Goal: Task Accomplishment & Management: Manage account settings

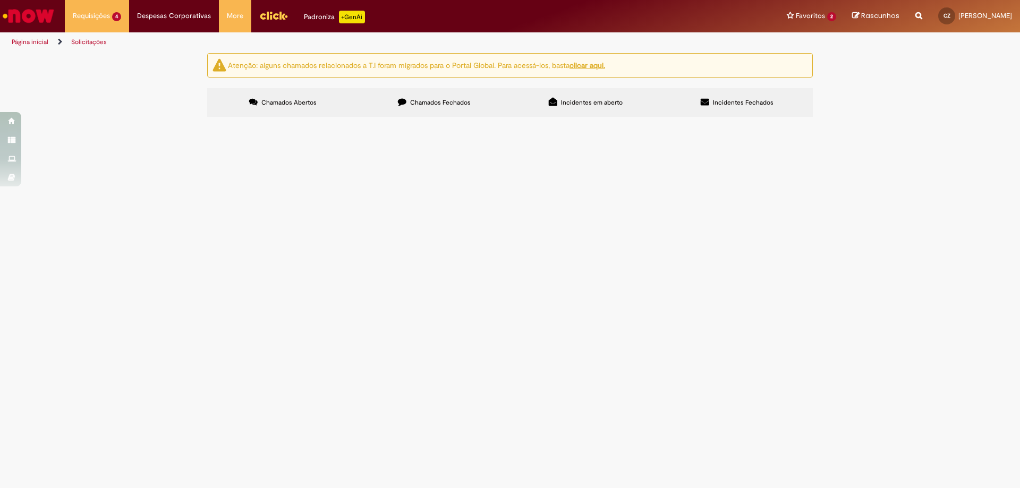
click at [0, 0] on span "Exceção da Crítica Financeira" at bounding box center [0, 0] width 0 height 0
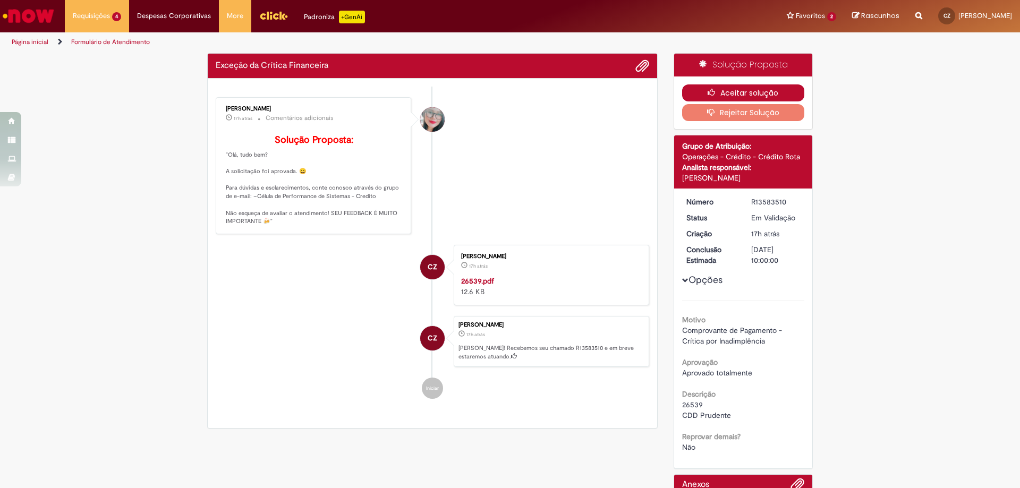
click at [768, 96] on button "Aceitar solução" at bounding box center [743, 92] width 123 height 17
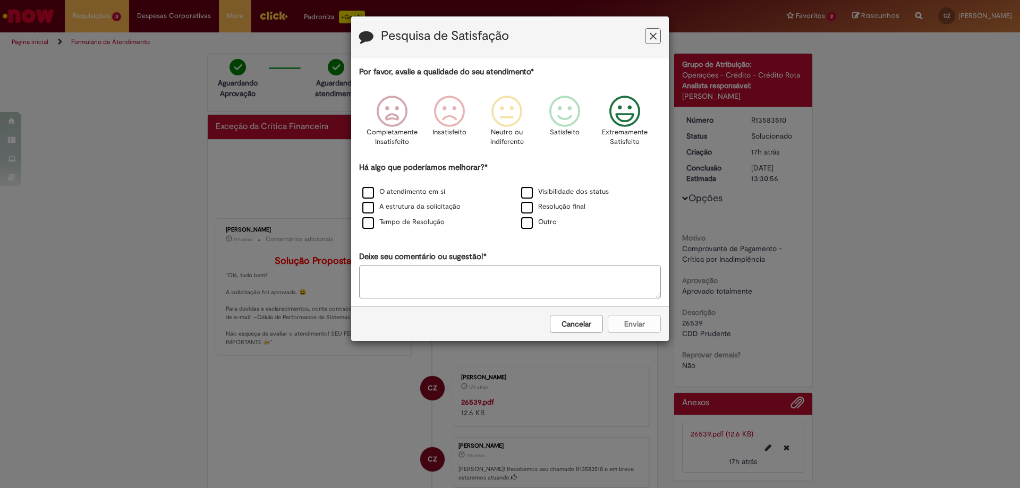
click at [602, 119] on div "Extremamente Satisfeito" at bounding box center [625, 124] width 61 height 73
click at [620, 117] on icon "Feedback" at bounding box center [625, 112] width 40 height 32
click at [525, 226] on label "Outro" at bounding box center [539, 222] width 36 height 10
click at [536, 280] on textarea "Deixe seu comentário ou sugestão!*" at bounding box center [510, 282] width 302 height 33
type textarea "*"
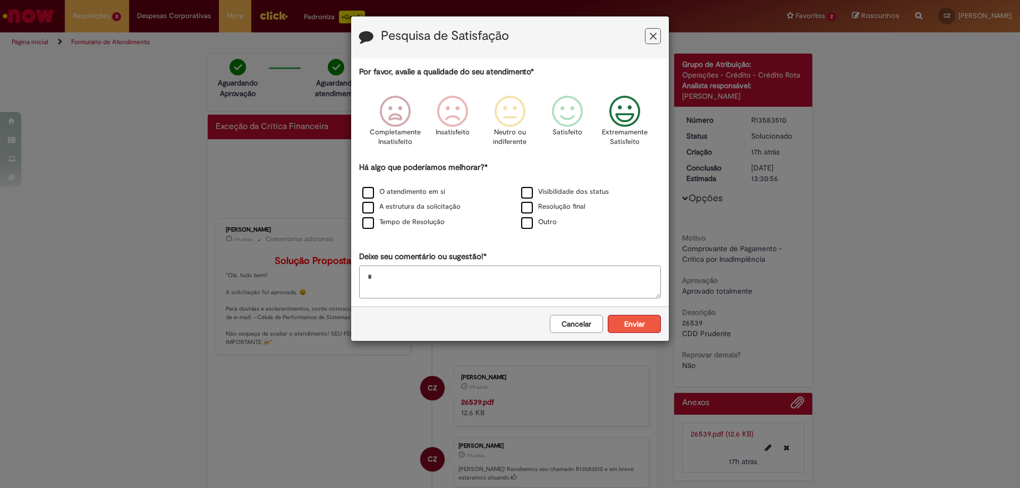
click at [628, 322] on button "Enviar" at bounding box center [634, 324] width 53 height 18
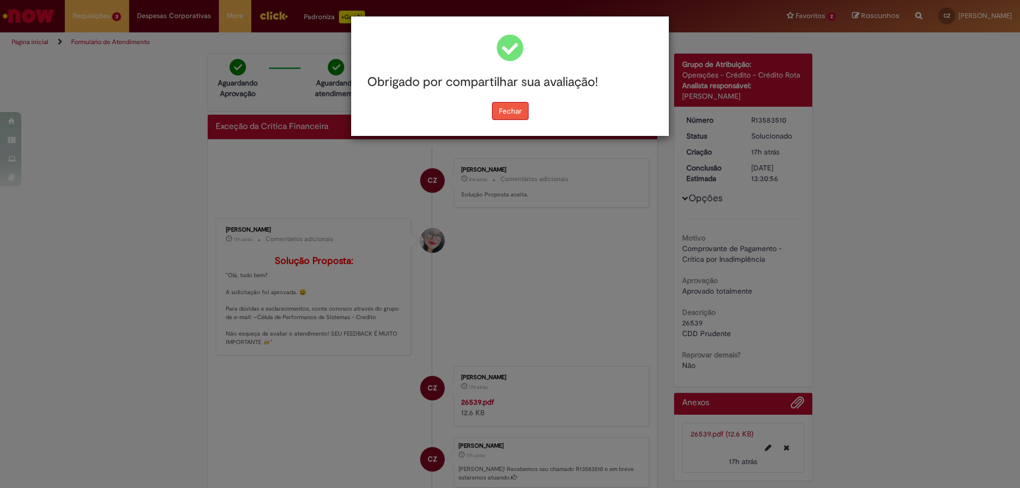
click at [503, 120] on button "Fechar" at bounding box center [510, 111] width 37 height 18
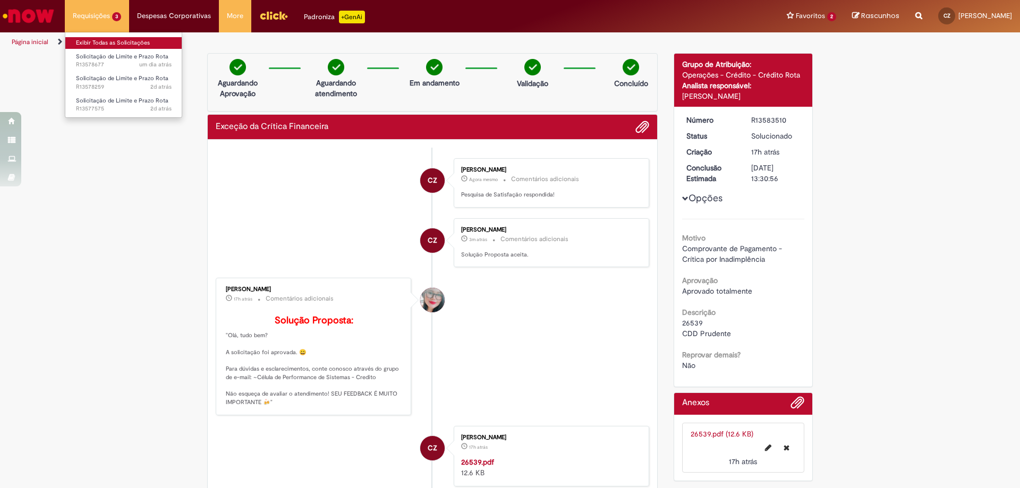
click at [101, 38] on link "Exibir Todas as Solicitações" at bounding box center [123, 43] width 117 height 12
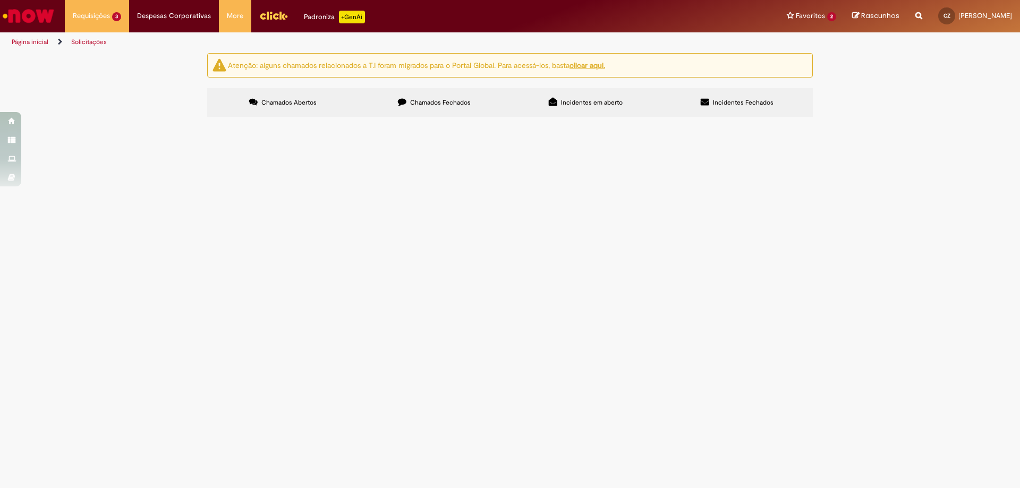
click at [0, 0] on span "Solicitação de Limite e Prazo Rota" at bounding box center [0, 0] width 0 height 0
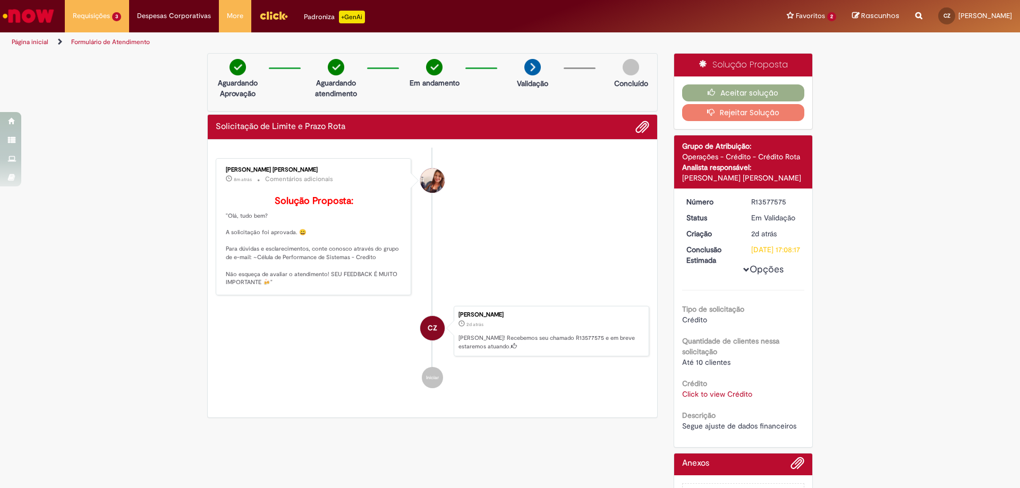
click at [736, 399] on link "Click to view Crédito" at bounding box center [717, 395] width 70 height 10
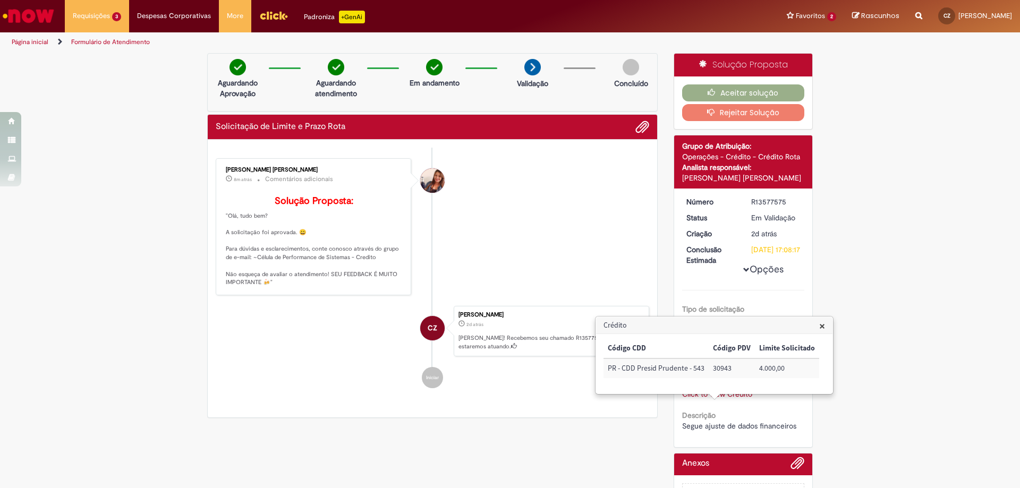
click at [887, 278] on div "Verificar Código de Barras Aguardando Aprovação Aguardando atendimento Em andam…" at bounding box center [510, 297] width 1020 height 488
click at [819, 327] on span "×" at bounding box center [822, 326] width 6 height 14
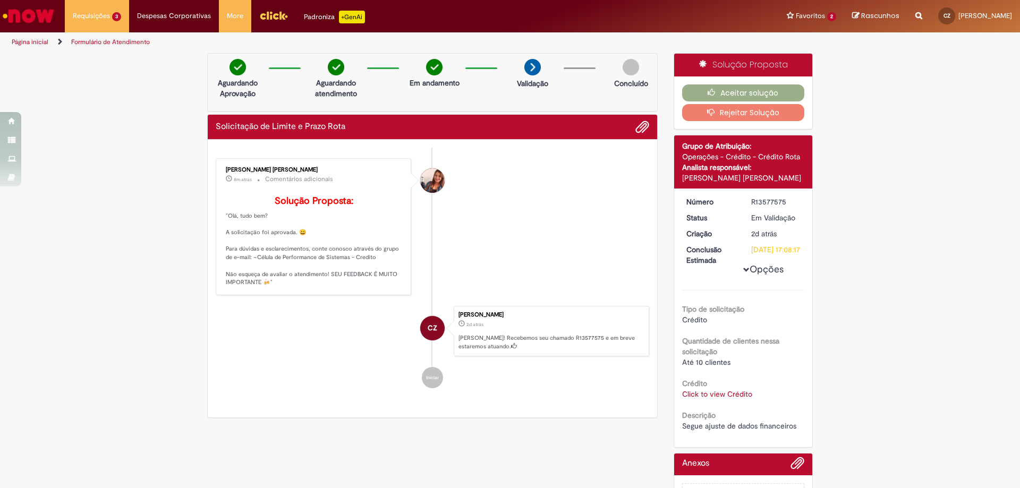
click at [895, 321] on div "Verificar Código de Barras Aguardando Aprovação Aguardando atendimento Em andam…" at bounding box center [510, 297] width 1020 height 488
click at [773, 93] on button "Aceitar solução" at bounding box center [743, 92] width 123 height 17
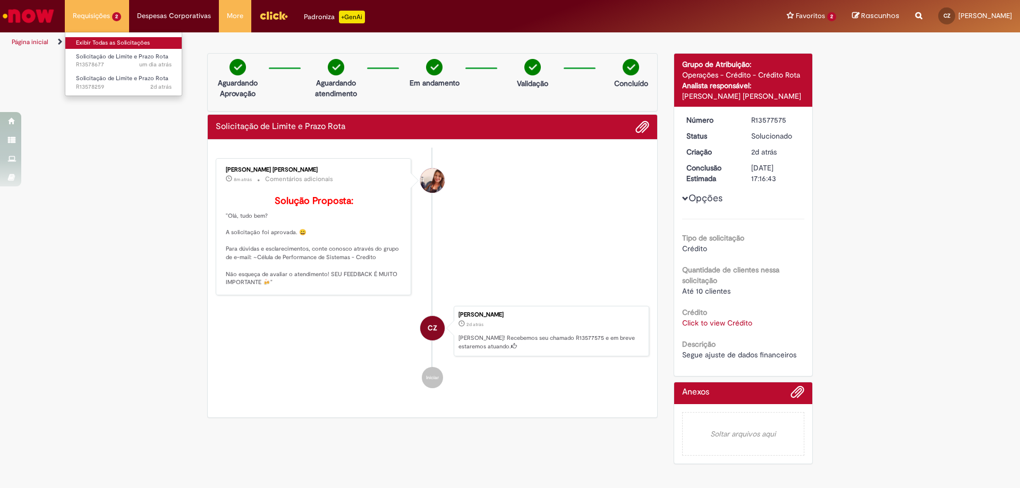
click at [105, 43] on link "Exibir Todas as Solicitações" at bounding box center [123, 43] width 117 height 12
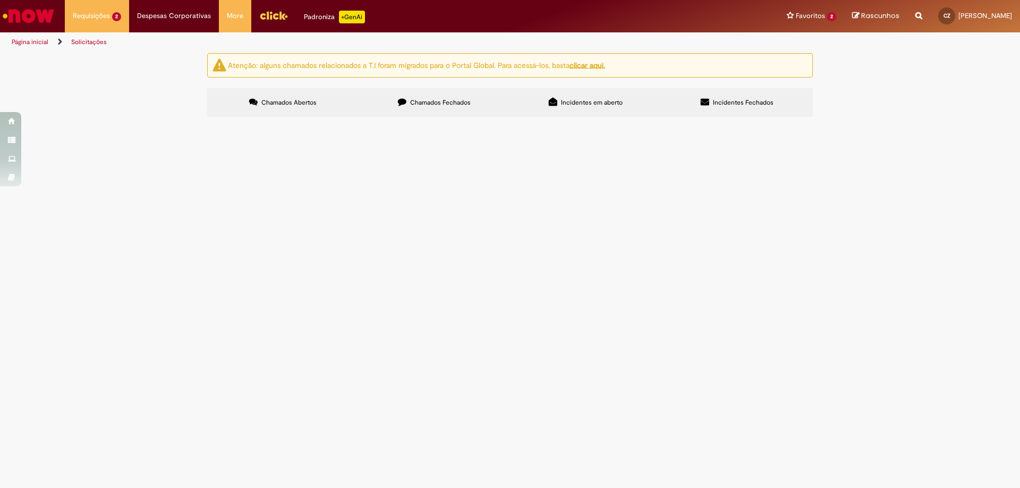
drag, startPoint x: 769, startPoint y: 207, endPoint x: 256, endPoint y: 140, distance: 518.3
click at [0, 0] on div "Itens solicitados Exportar como PDF Exportar como Excel Exportar como CSV Itens…" at bounding box center [0, 0] width 0 height 0
click at [343, 400] on main "Solicitações Atenção: alguns chamados relacionados a T.I foram migrados para o …" at bounding box center [510, 271] width 1020 height 436
click at [0, 0] on span "Segue ajuste de dados financeiros 18151" at bounding box center [0, 0] width 0 height 0
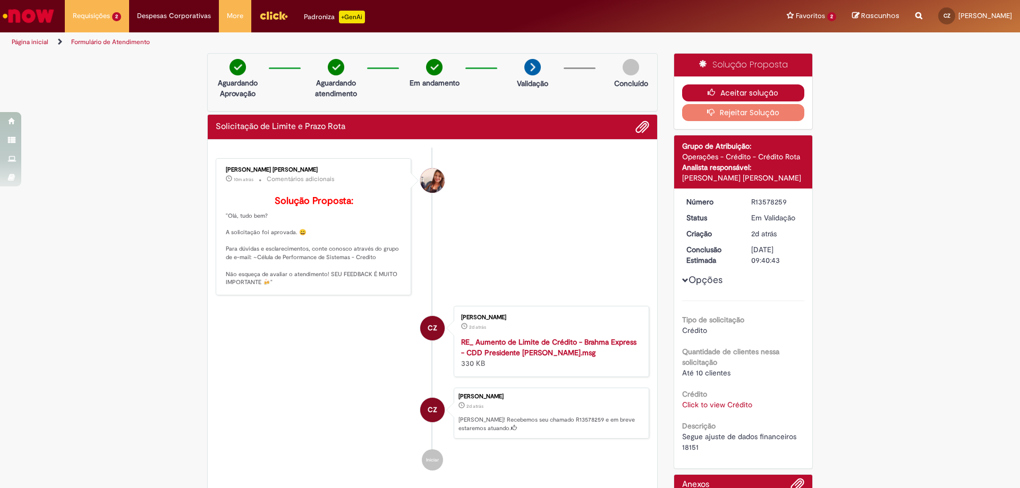
click at [720, 98] on button "Aceitar solução" at bounding box center [743, 92] width 123 height 17
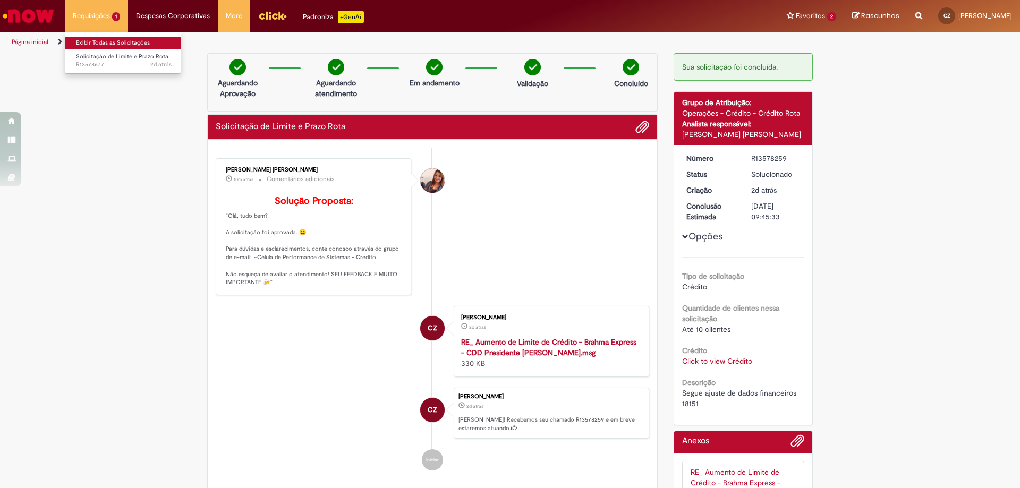
click at [104, 42] on link "Exibir Todas as Solicitações" at bounding box center [123, 43] width 117 height 12
